Goal: Task Accomplishment & Management: Complete application form

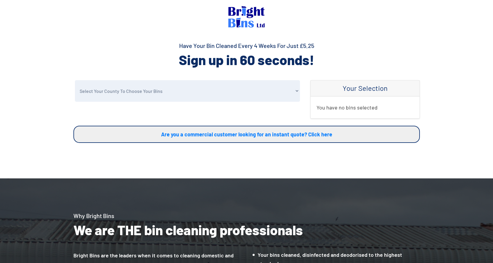
click at [196, 88] on select "Select Your County To Choose Your Bins [GEOGRAPHIC_DATA] [GEOGRAPHIC_DATA] [GEO…" at bounding box center [187, 91] width 225 height 22
select select "Halton"
click at [75, 80] on select "Select Your County To Choose Your Bins [GEOGRAPHIC_DATA] [GEOGRAPHIC_DATA] [GEO…" at bounding box center [187, 91] width 225 height 22
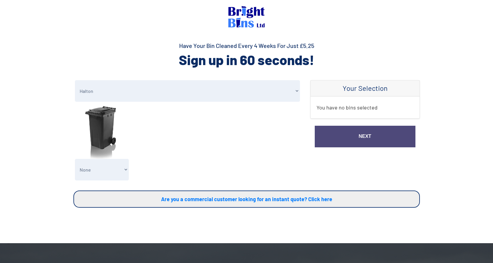
click at [108, 172] on select "None General Waste Bin - X1 (£5.25) General Waste Bin - X2 (£10.50) General Was…" at bounding box center [102, 170] width 54 height 22
select select "1"
click at [75, 159] on select "None General Waste Bin - X1 (£5.25) General Waste Bin - X2 (£10.50) General Was…" at bounding box center [102, 170] width 54 height 22
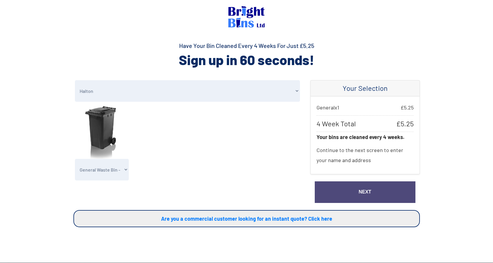
click at [353, 197] on link "Next" at bounding box center [365, 192] width 101 height 22
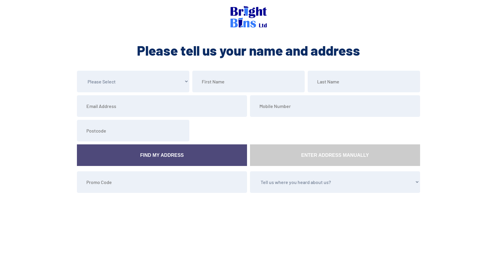
click at [135, 79] on select "Please Select Mr Mrs Miss Ms Dr [PERSON_NAME]" at bounding box center [133, 82] width 112 height 22
click at [77, 71] on select "Please Select Mr Mrs Miss Ms Dr [PERSON_NAME]" at bounding box center [133, 82] width 112 height 22
click at [233, 89] on input "text" at bounding box center [248, 82] width 112 height 22
click at [136, 82] on select "Please Select Mr Mrs Miss Ms Dr [PERSON_NAME]" at bounding box center [133, 82] width 112 height 22
select select "Mrs"
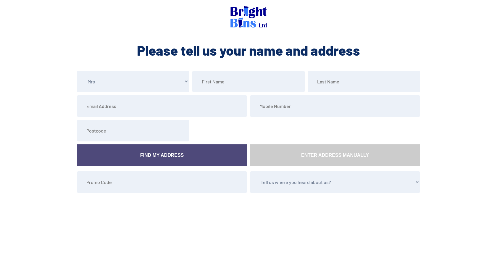
click at [77, 71] on select "Please Select Mr Mrs Miss Ms Dr [PERSON_NAME]" at bounding box center [133, 82] width 112 height 22
click at [234, 82] on input "text" at bounding box center [248, 82] width 112 height 22
